Goal: Task Accomplishment & Management: Manage account settings

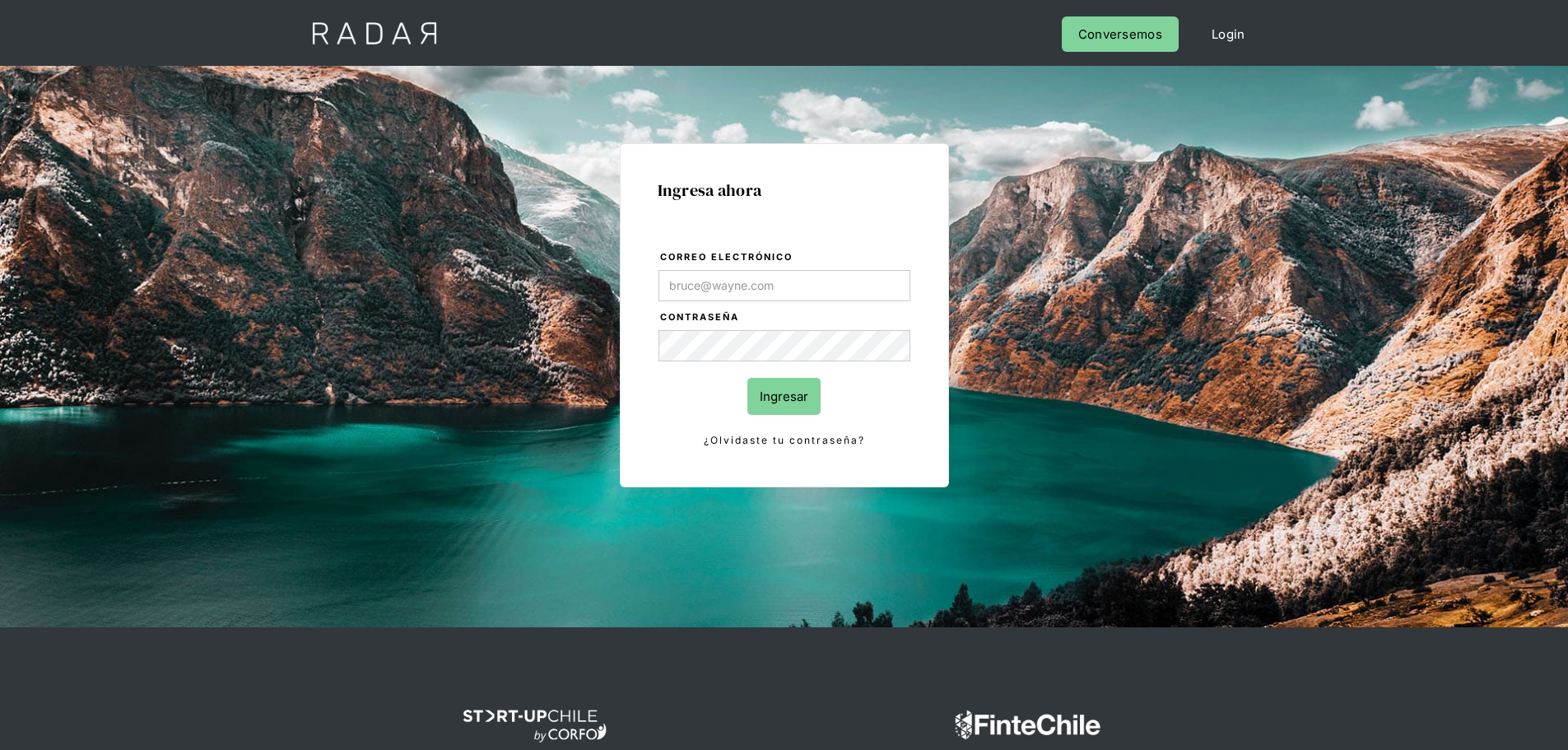
type input "jose.chacon@prontopaga.com"
